Goal: Navigation & Orientation: Find specific page/section

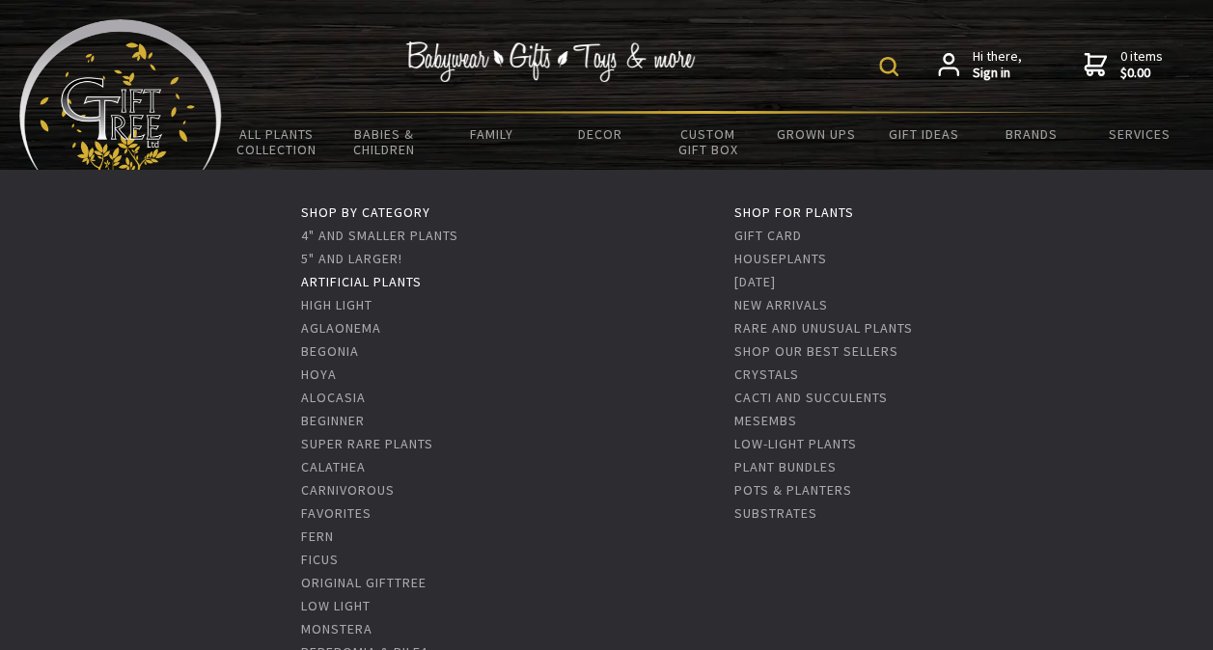
click at [378, 278] on link "Artificial Plants" at bounding box center [361, 281] width 121 height 17
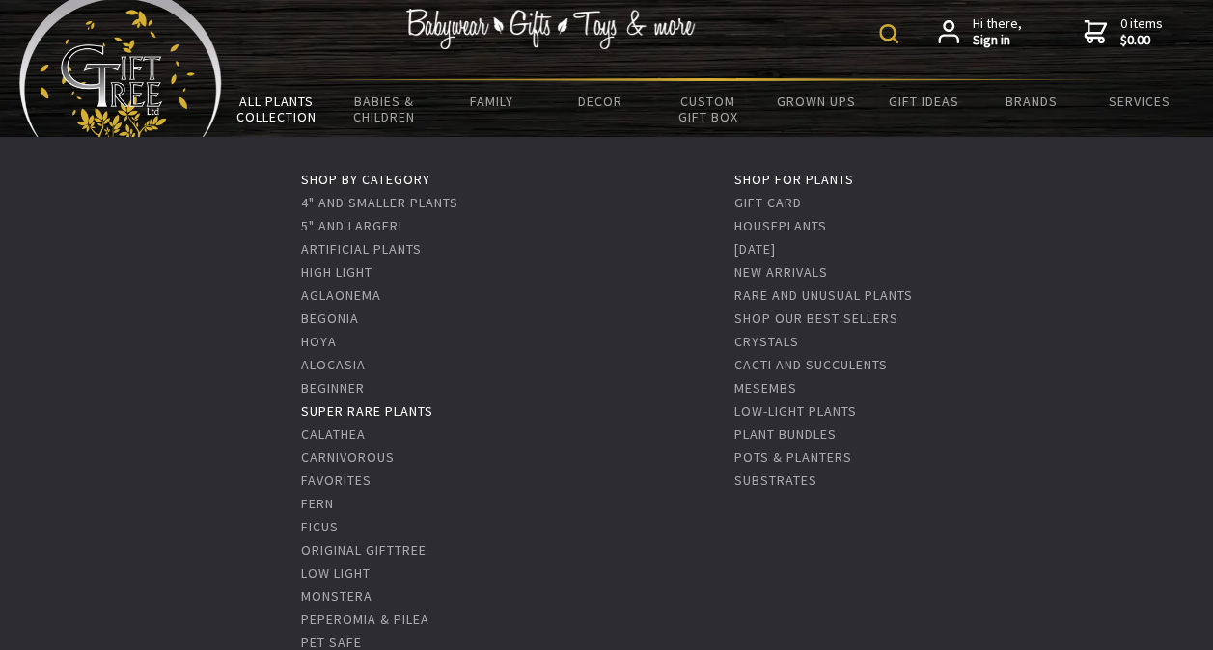
scroll to position [2, 0]
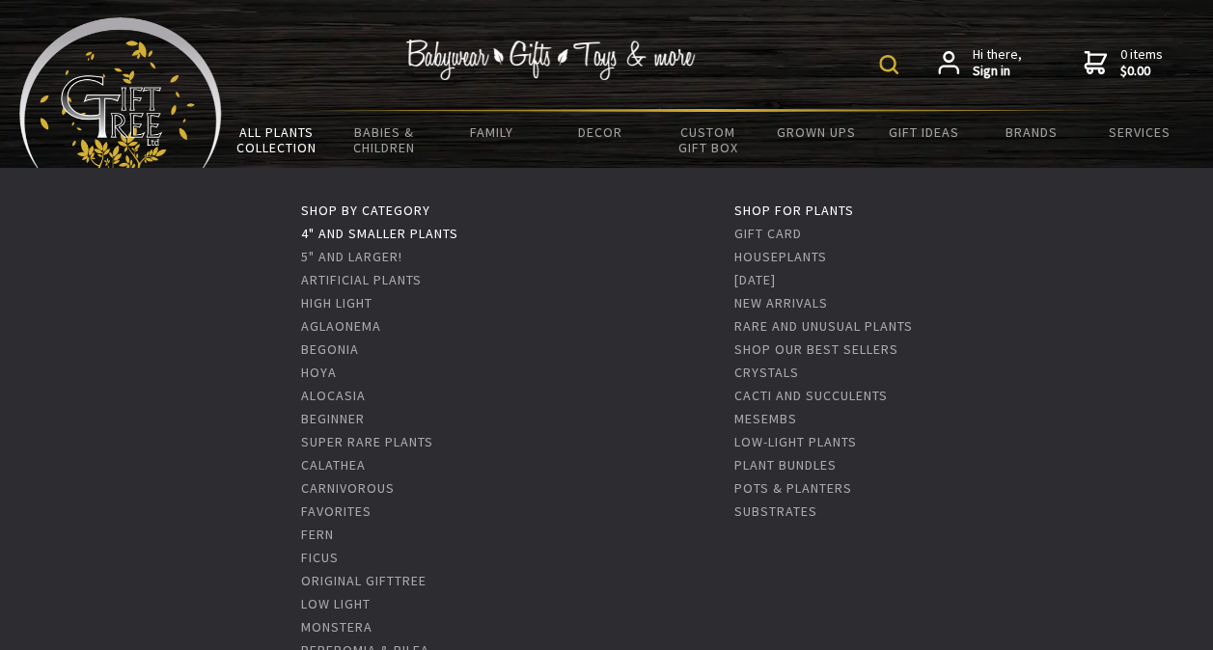
click at [390, 234] on link "4" and Smaller Plants" at bounding box center [379, 233] width 157 height 17
click at [372, 239] on link "4" and Smaller Plants" at bounding box center [379, 235] width 157 height 17
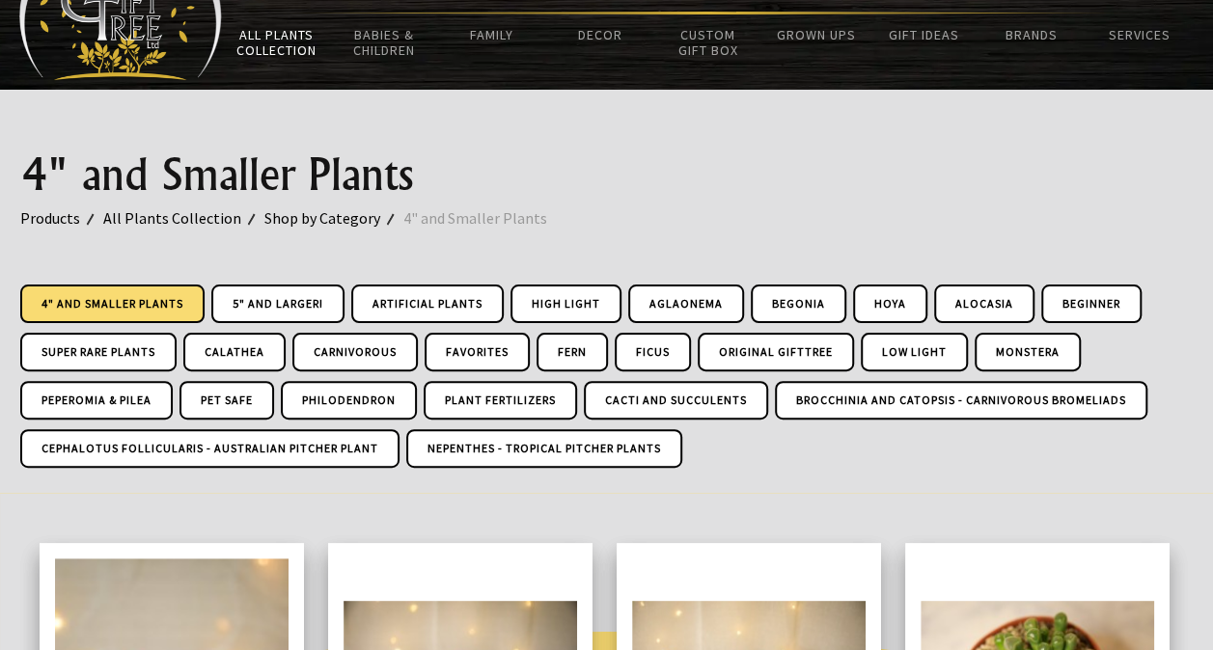
scroll to position [87, 0]
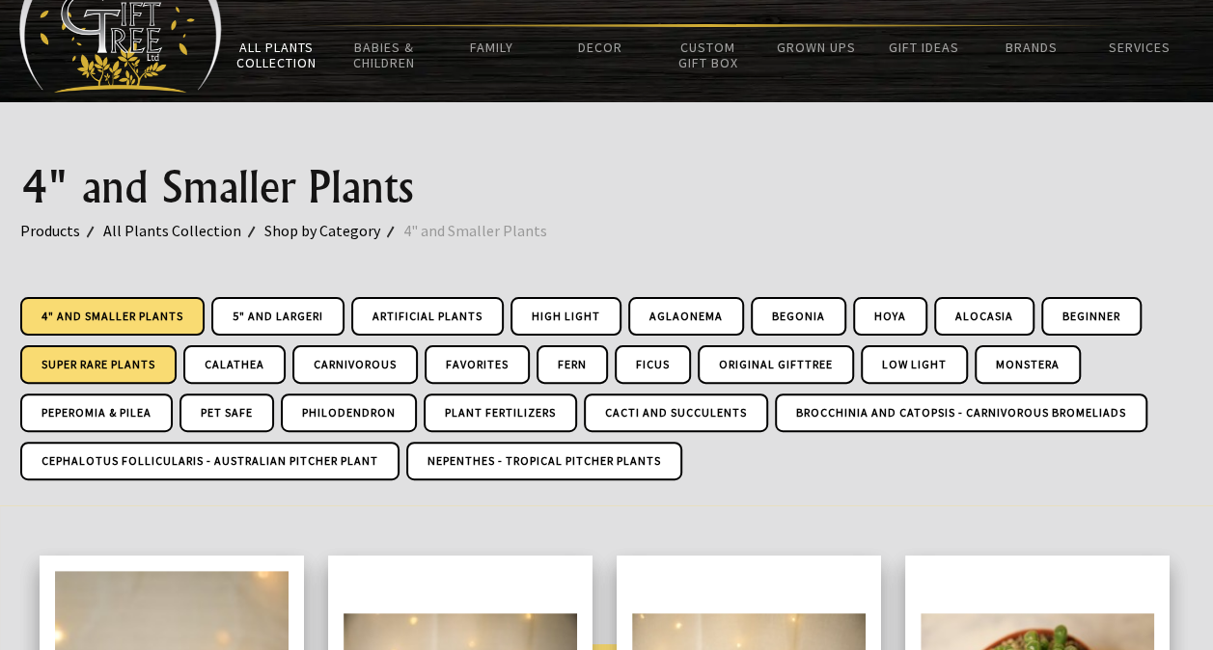
click at [122, 357] on link "Super Rare Plants" at bounding box center [98, 364] width 156 height 39
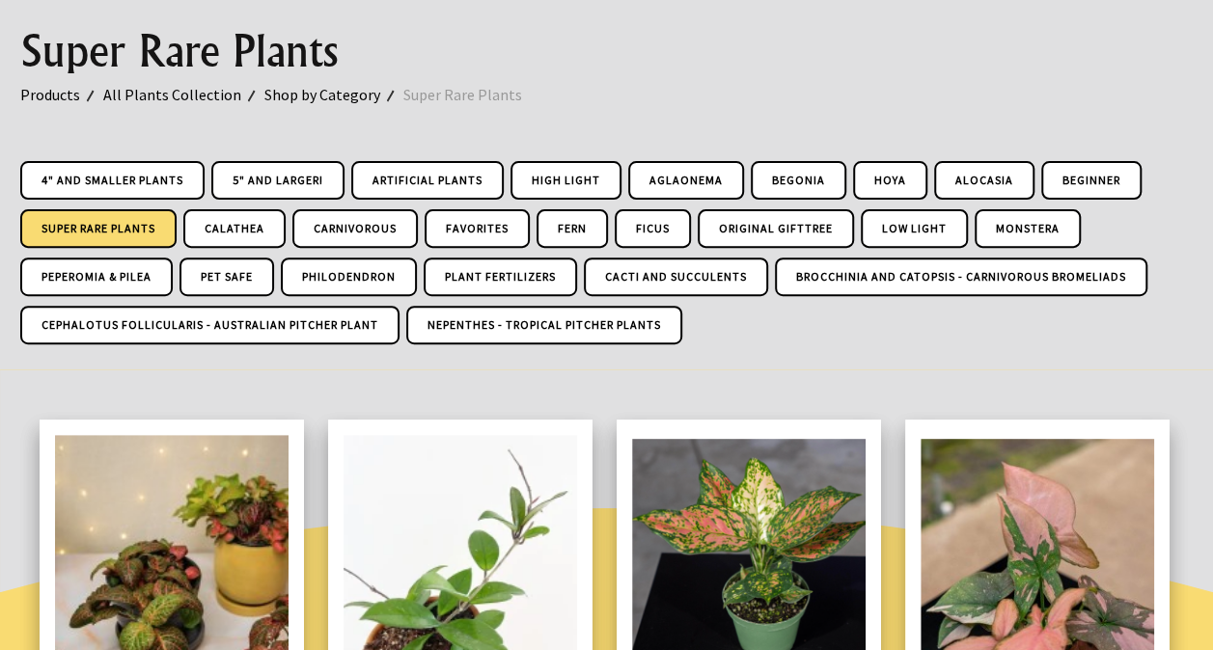
scroll to position [127, 0]
